Goal: Find specific page/section: Find specific page/section

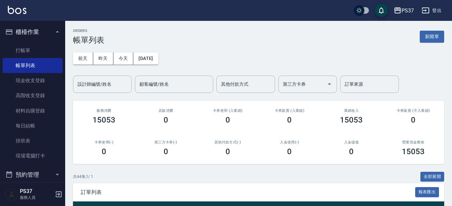
scroll to position [118, 0]
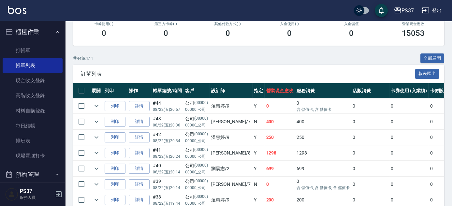
drag, startPoint x: 0, startPoint y: 0, endPoint x: 268, endPoint y: 51, distance: 273.0
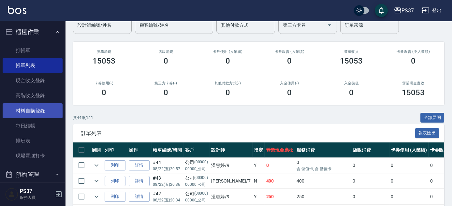
scroll to position [89, 0]
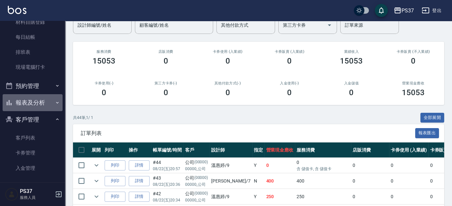
click at [33, 102] on button "報表及分析" at bounding box center [33, 102] width 60 height 17
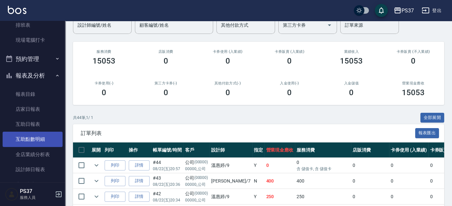
scroll to position [148, 0]
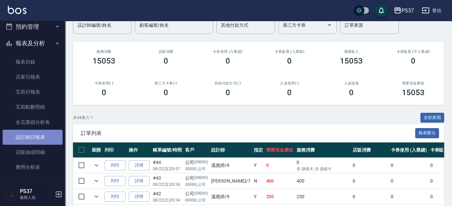
click at [37, 140] on link "設計師日報表" at bounding box center [33, 137] width 60 height 15
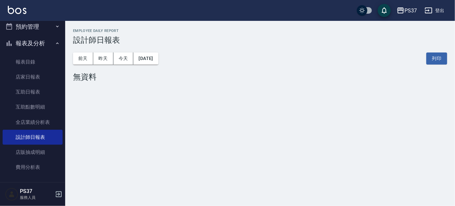
click at [99, 54] on button "昨天" at bounding box center [103, 58] width 20 height 12
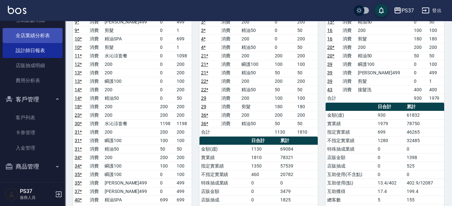
scroll to position [235, 0]
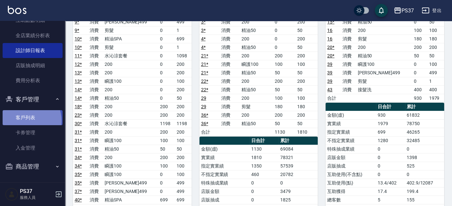
click at [25, 120] on link "客戶列表" at bounding box center [33, 117] width 60 height 15
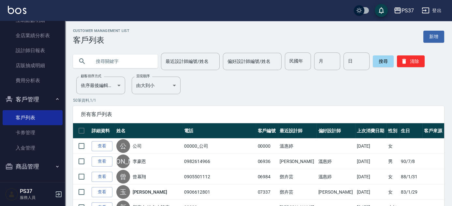
click at [297, 65] on input "民國年" at bounding box center [298, 61] width 26 height 18
type input "82"
type input "11"
type input "24"
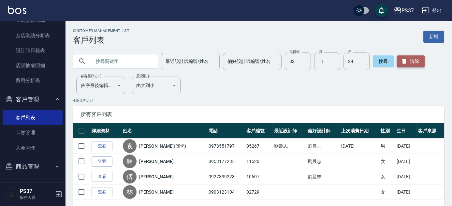
click at [411, 57] on button "清除" at bounding box center [411, 61] width 28 height 12
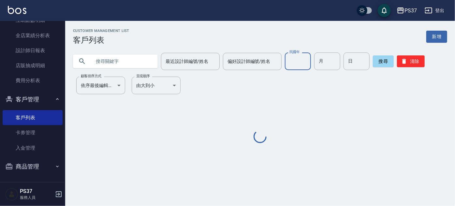
click at [292, 61] on input "民國年" at bounding box center [298, 61] width 26 height 18
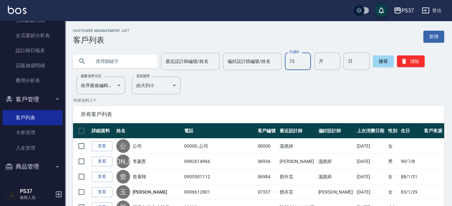
type input "73"
type input "10"
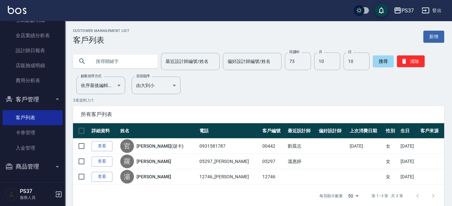
click at [279, 103] on p "3 筆資料, 1 / 1" at bounding box center [258, 100] width 371 height 6
click at [415, 62] on button "清除" at bounding box center [411, 61] width 28 height 12
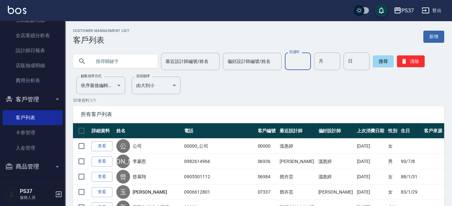
click at [302, 60] on input "民國年" at bounding box center [298, 61] width 26 height 18
type input "73"
type input "04"
type input "17"
